Goal: Task Accomplishment & Management: Manage account settings

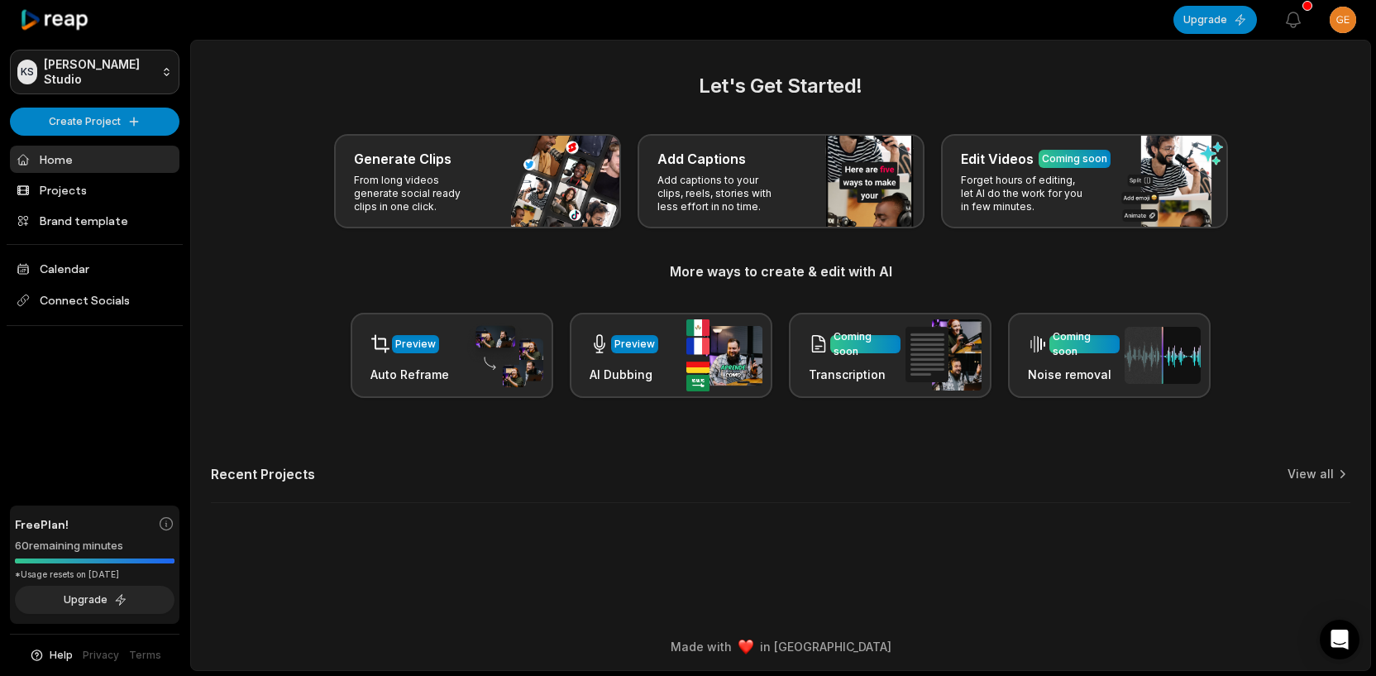
click at [107, 72] on html "KS [PERSON_NAME] Studio Create Project Home Projects Brand template Calendar Co…" at bounding box center [688, 338] width 1376 height 676
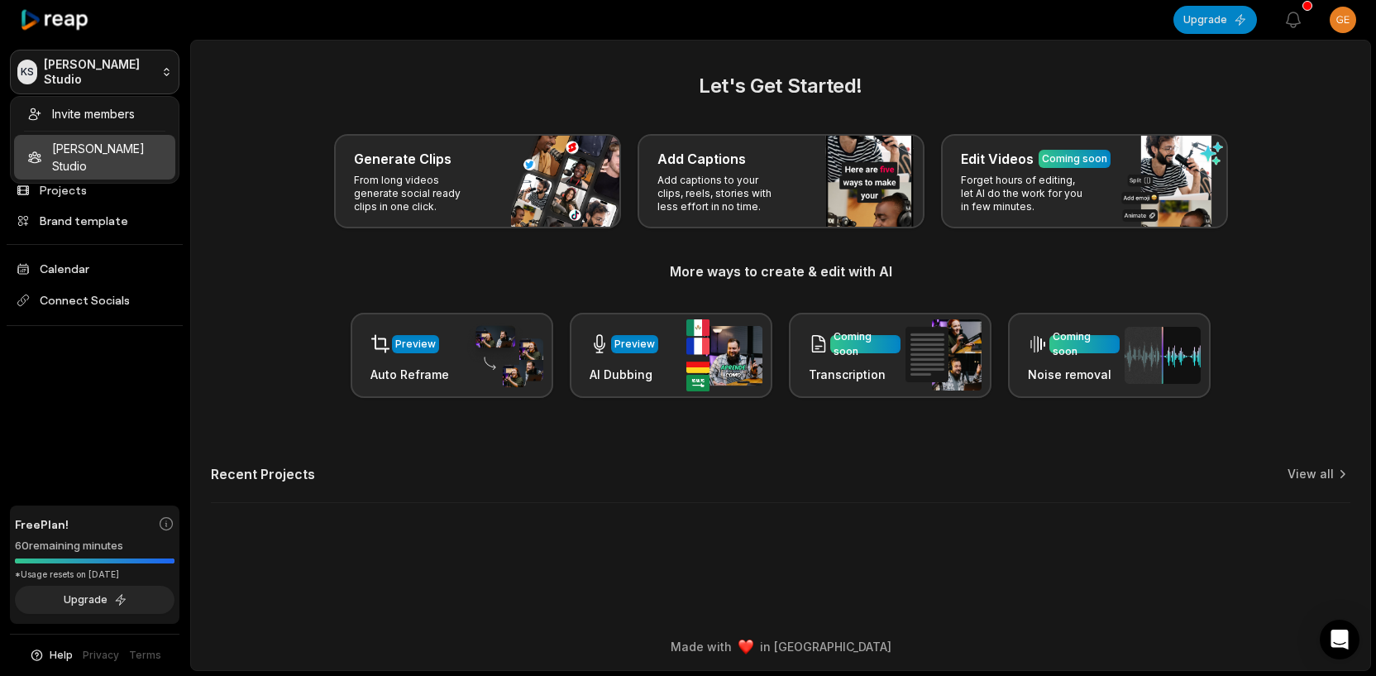
click at [107, 72] on html "KS [PERSON_NAME] Studio Create Project Home Projects Brand template Calendar Co…" at bounding box center [688, 338] width 1376 height 676
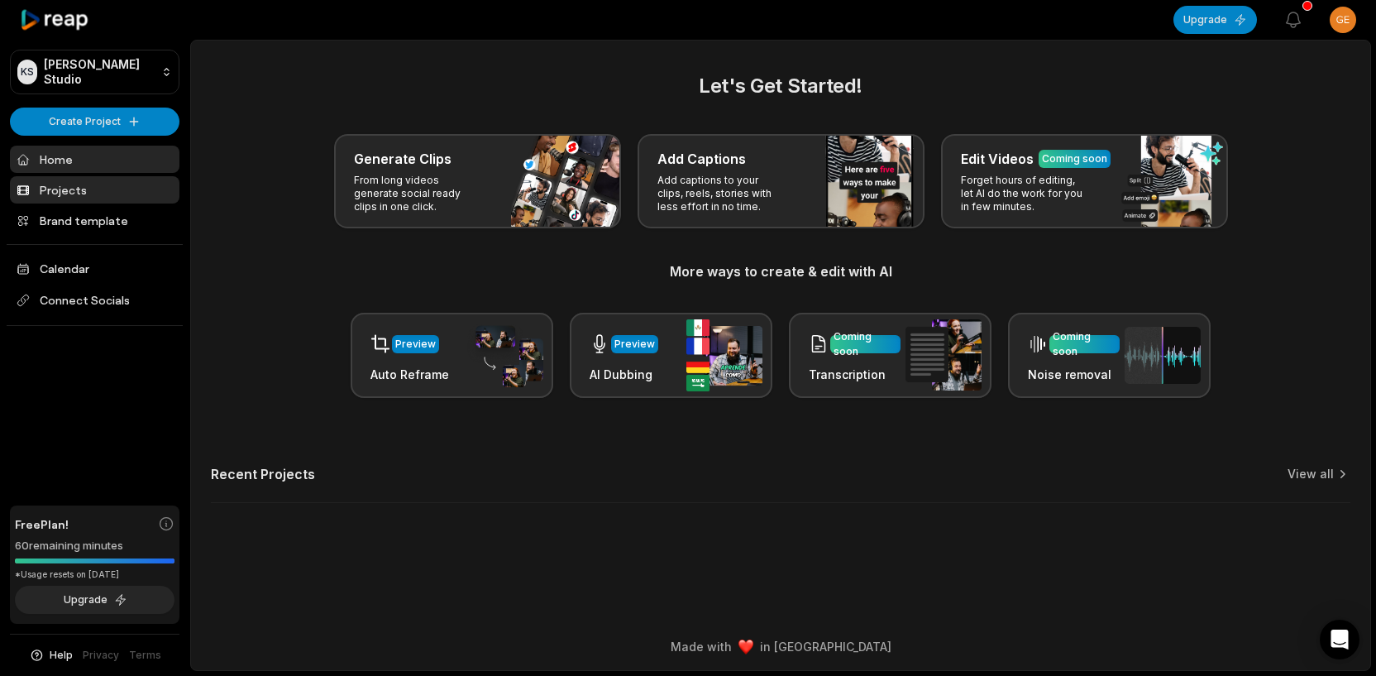
click at [56, 189] on link "Projects" at bounding box center [95, 189] width 170 height 27
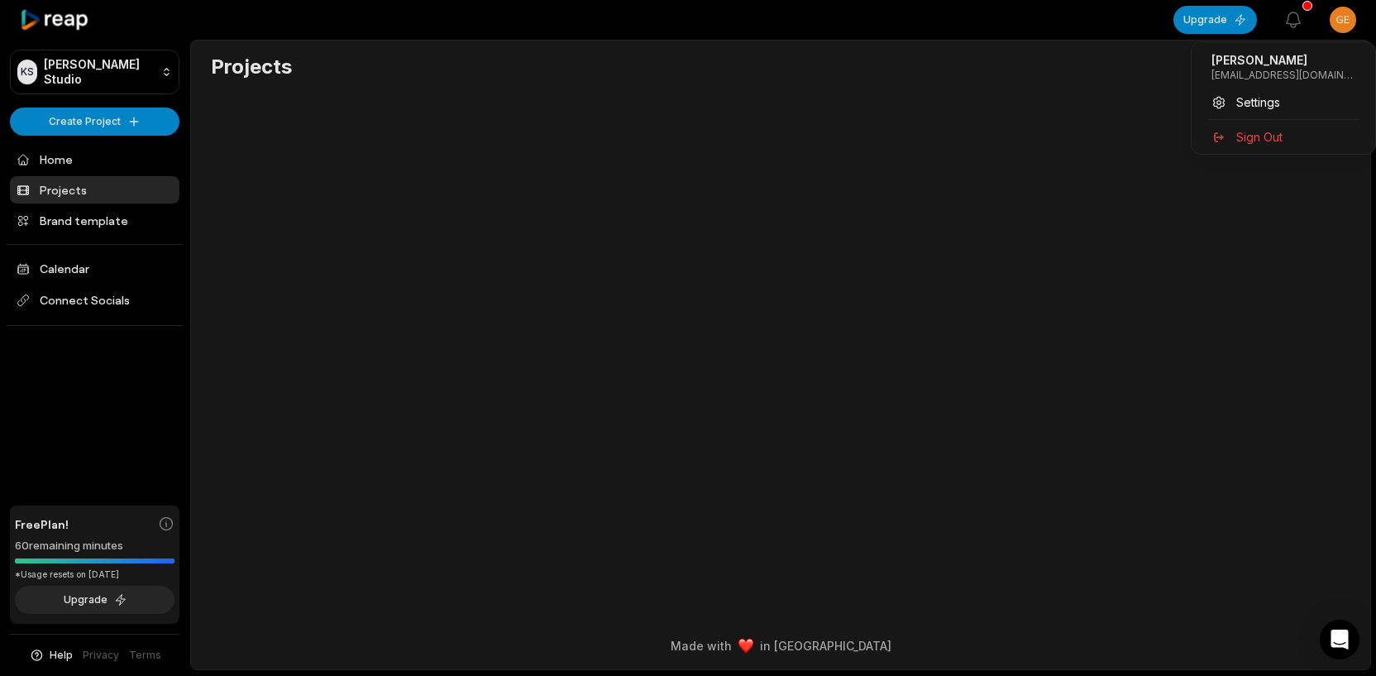
click at [1348, 16] on html "KS [PERSON_NAME] Studio Create Project Home Projects Brand template Calendar Co…" at bounding box center [688, 338] width 1376 height 676
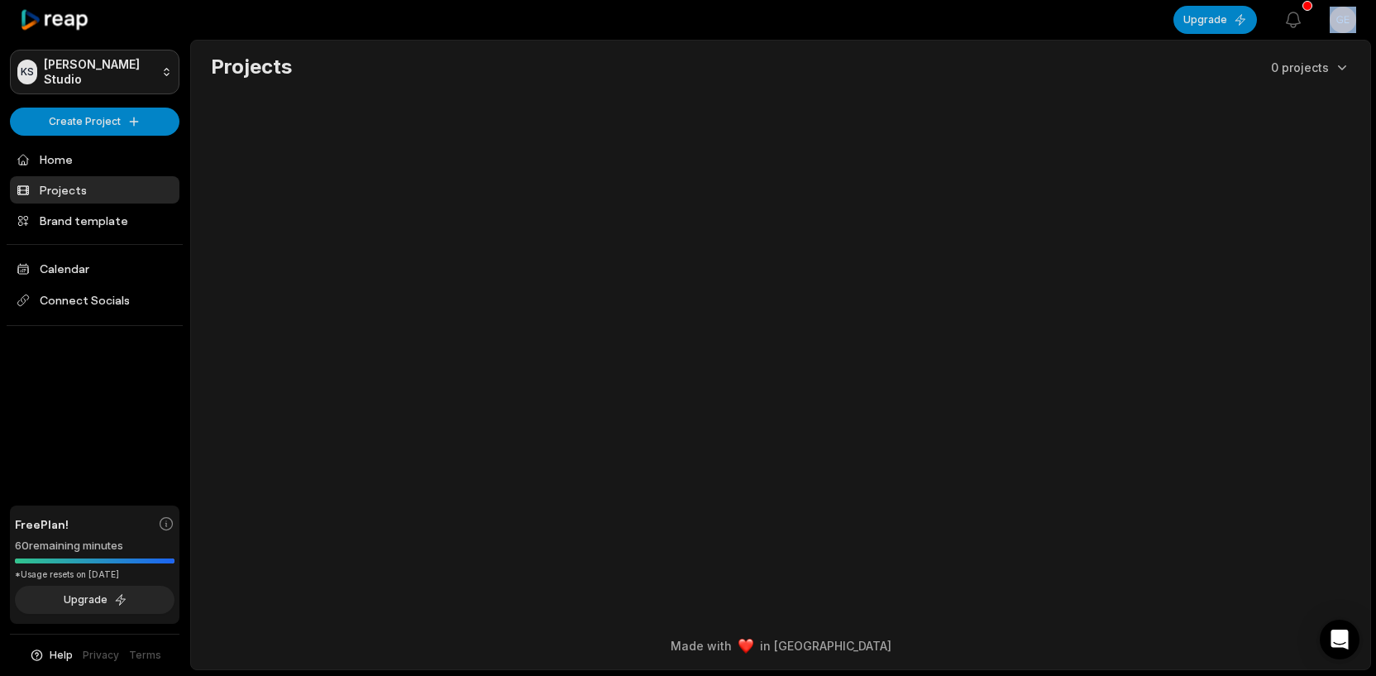
click at [118, 74] on html "KS [PERSON_NAME] Studio Create Project Home Projects Brand template Calendar Co…" at bounding box center [688, 338] width 1376 height 676
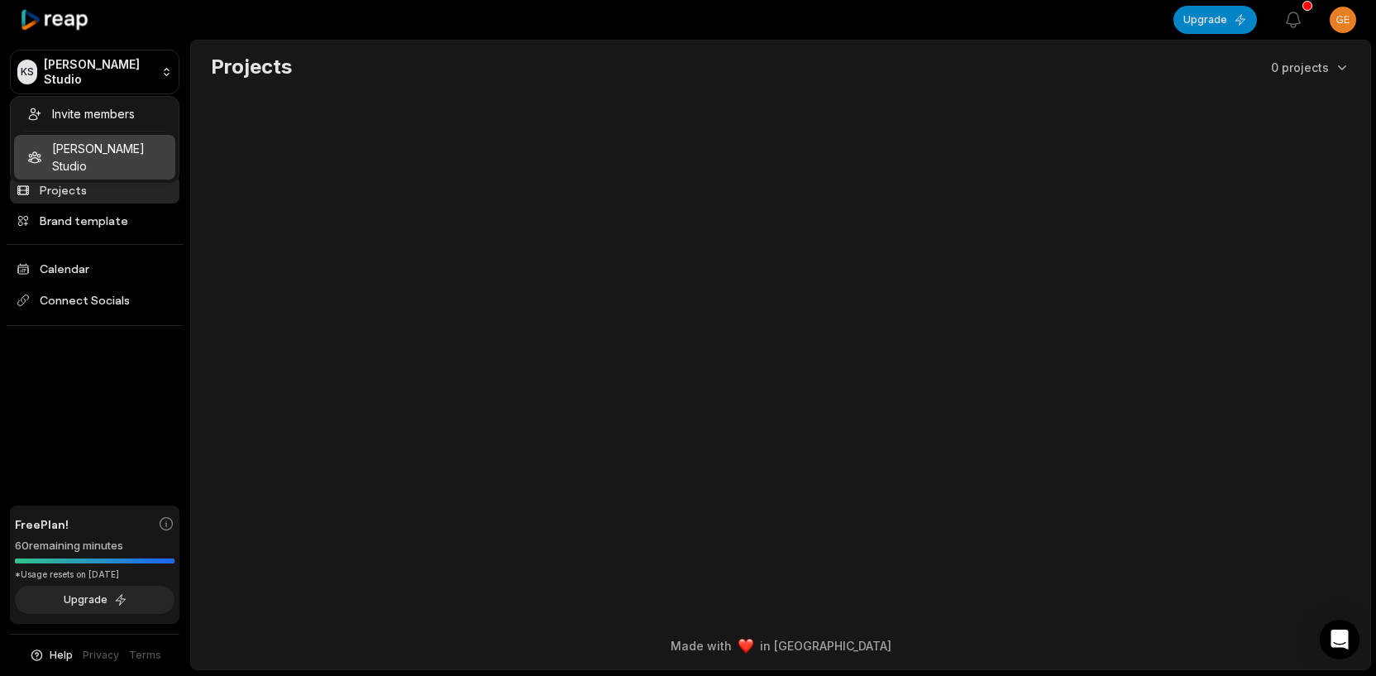
click at [460, 193] on html "KS [PERSON_NAME] Studio Create Project Home Projects Brand template Calendar Co…" at bounding box center [688, 338] width 1376 height 676
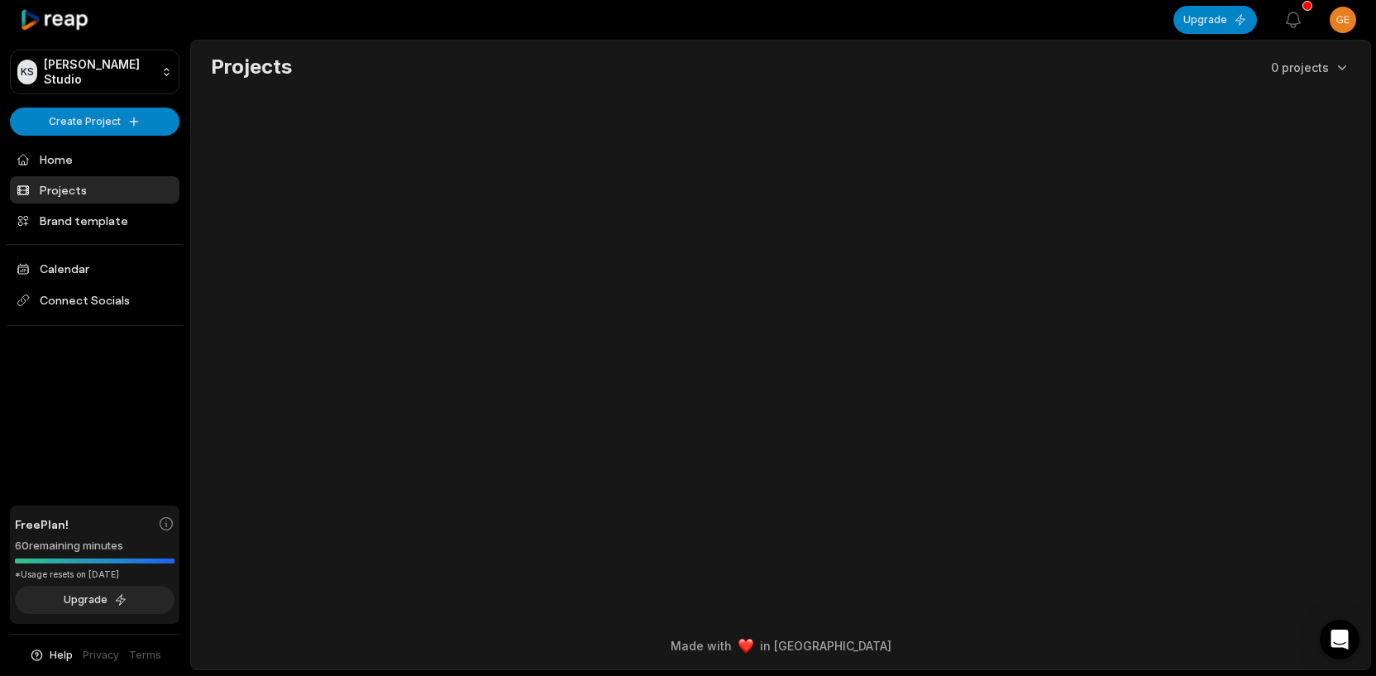
click at [1341, 22] on html "KS [PERSON_NAME] Studio Create Project Home Projects Brand template Calendar Co…" at bounding box center [688, 338] width 1376 height 676
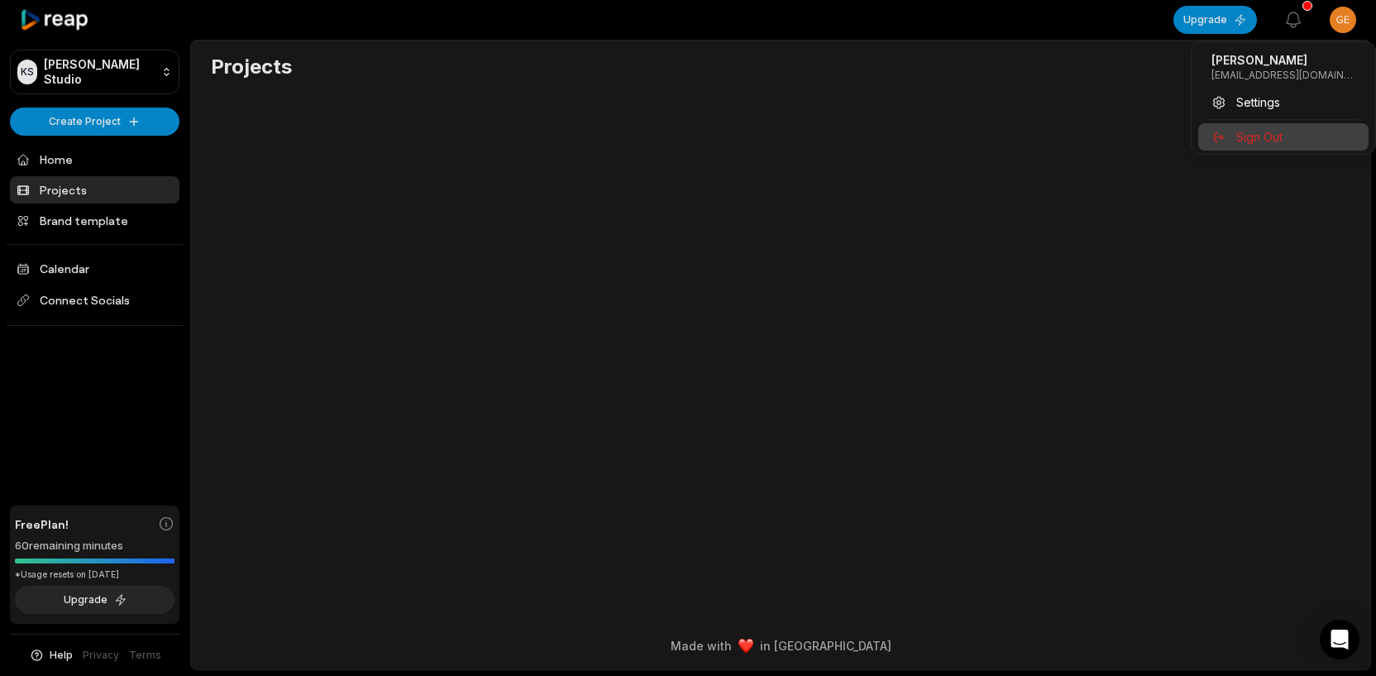
click at [1257, 136] on span "Sign Out" at bounding box center [1260, 136] width 46 height 17
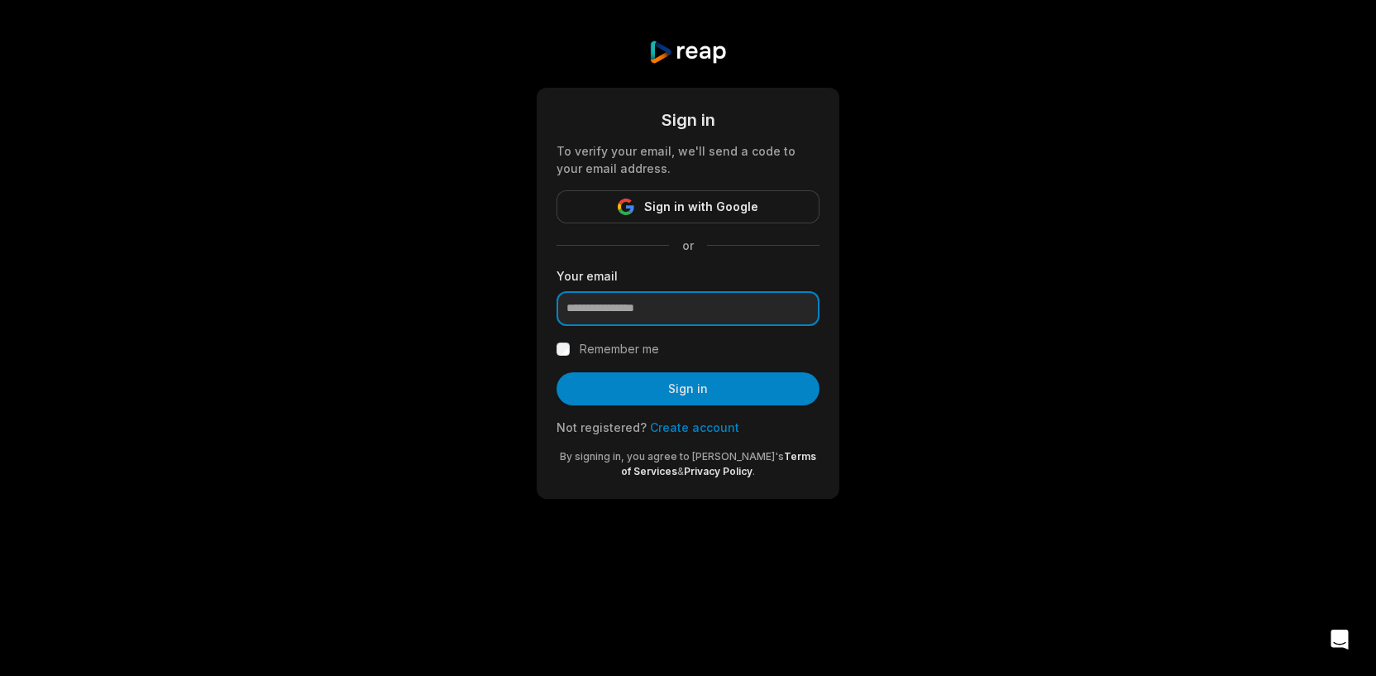
click at [659, 312] on input "email" at bounding box center [688, 308] width 263 height 35
type input "**********"
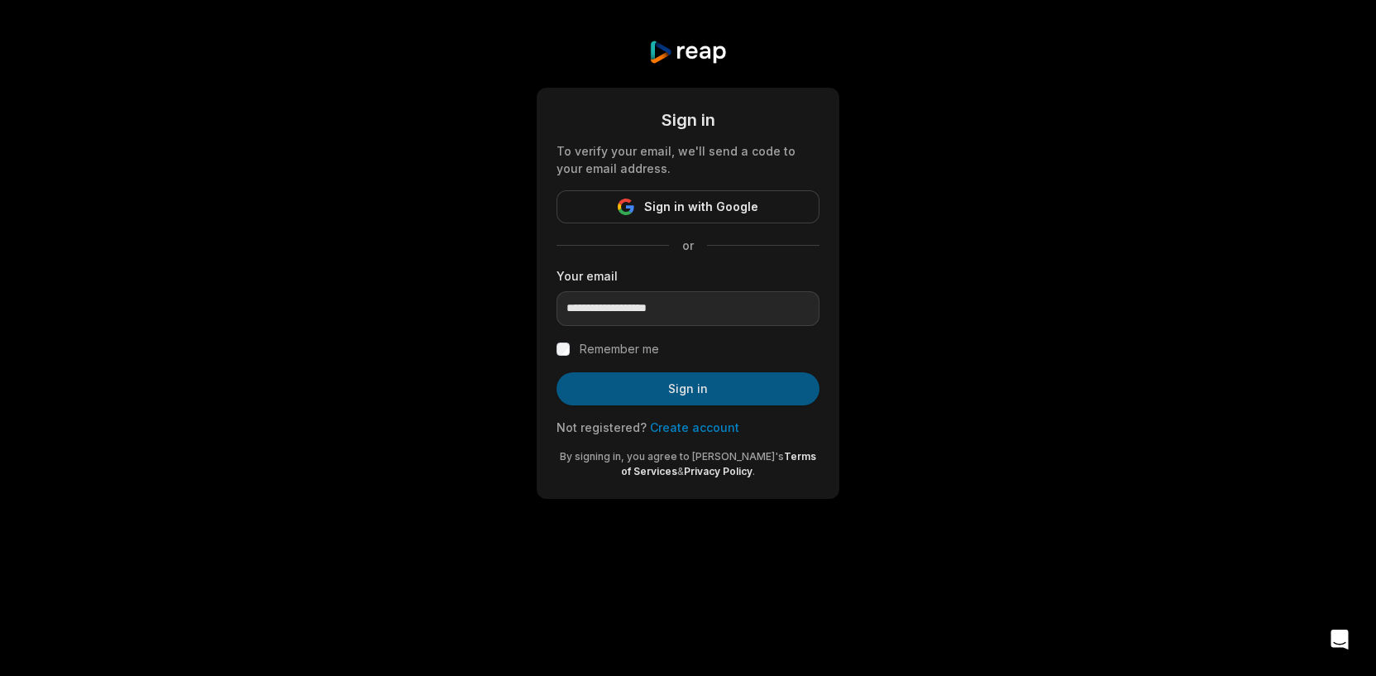
click at [655, 396] on button "Sign in" at bounding box center [688, 388] width 263 height 33
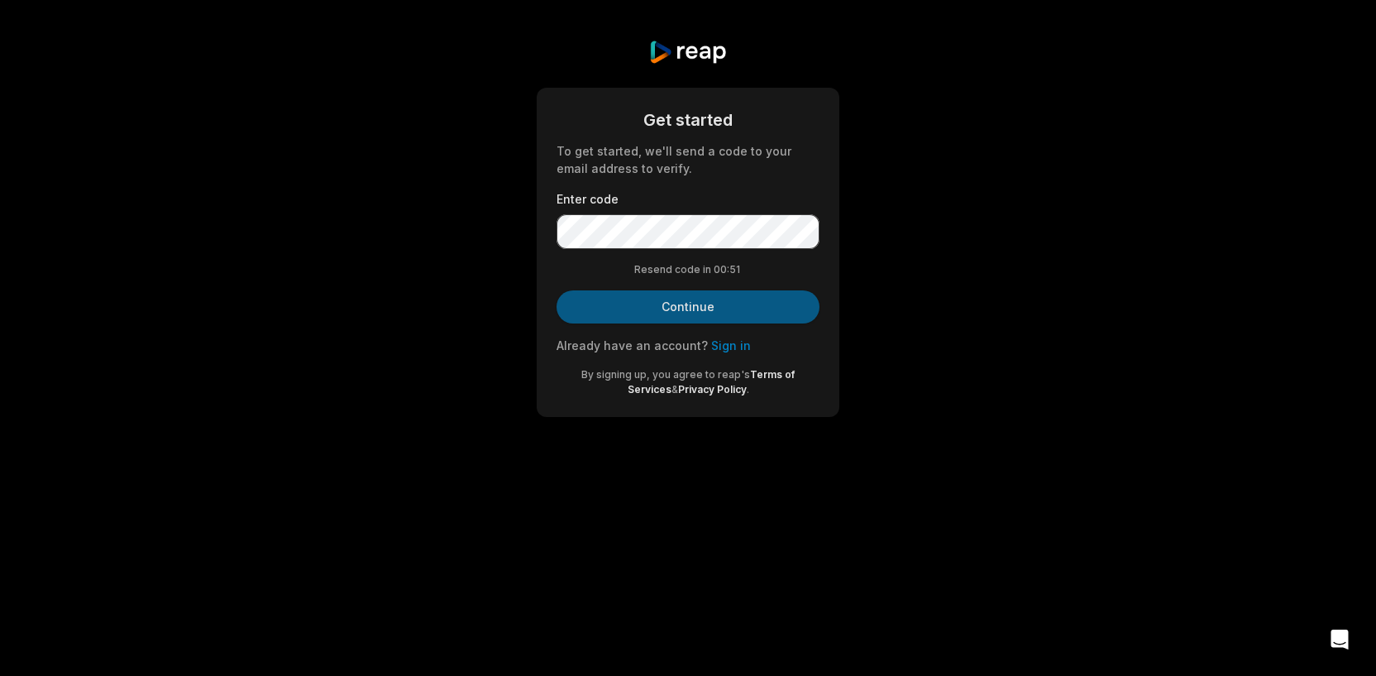
click at [682, 297] on button "Continue" at bounding box center [688, 306] width 263 height 33
click at [685, 317] on button "Continue" at bounding box center [688, 306] width 263 height 33
